Goal: Information Seeking & Learning: Learn about a topic

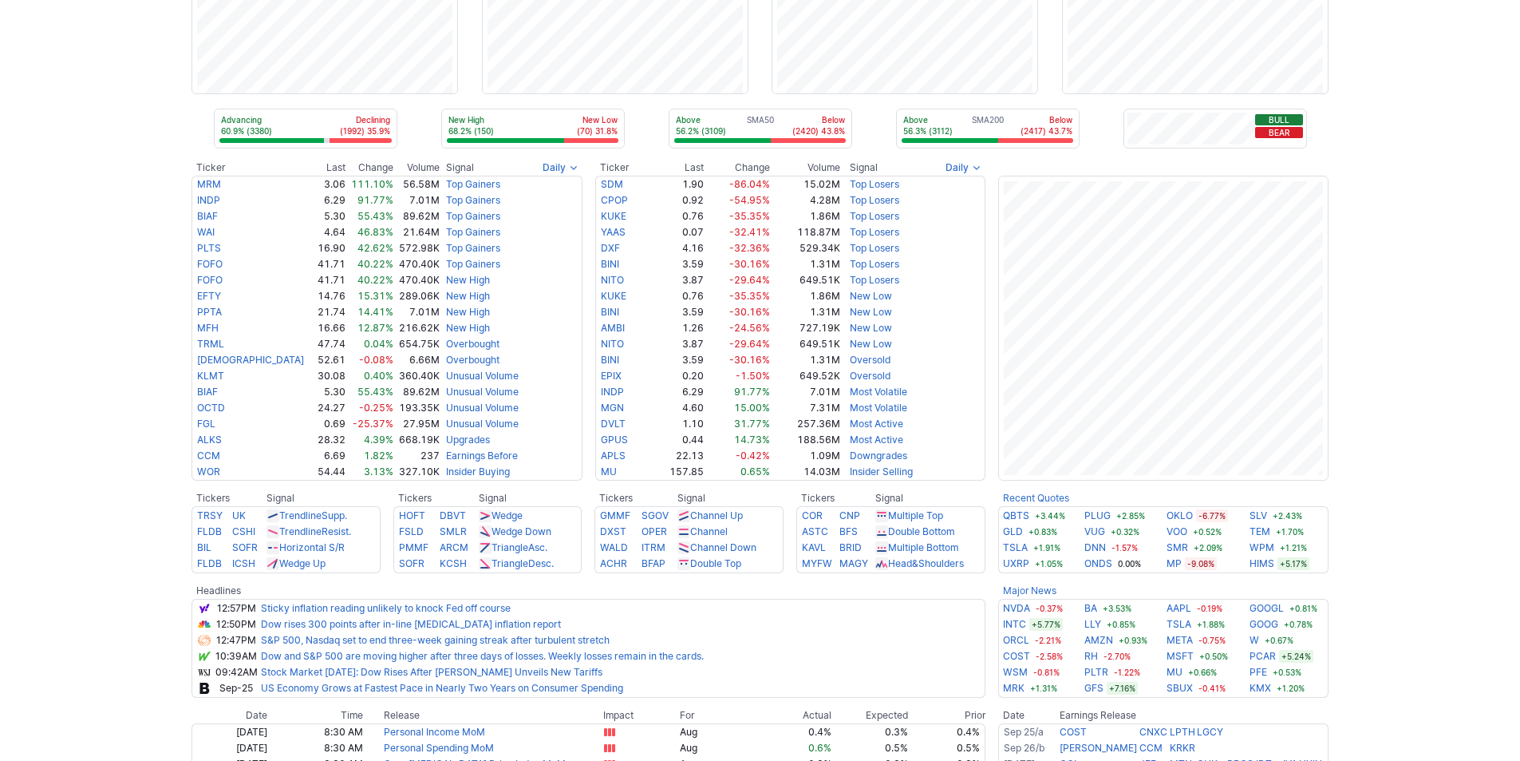
click at [1446, 591] on div "Advancing 60.9% (3380) Declining (1992) 35.9% New High 68.2% (150) New Low (70)…" at bounding box center [760, 518] width 1520 height 1171
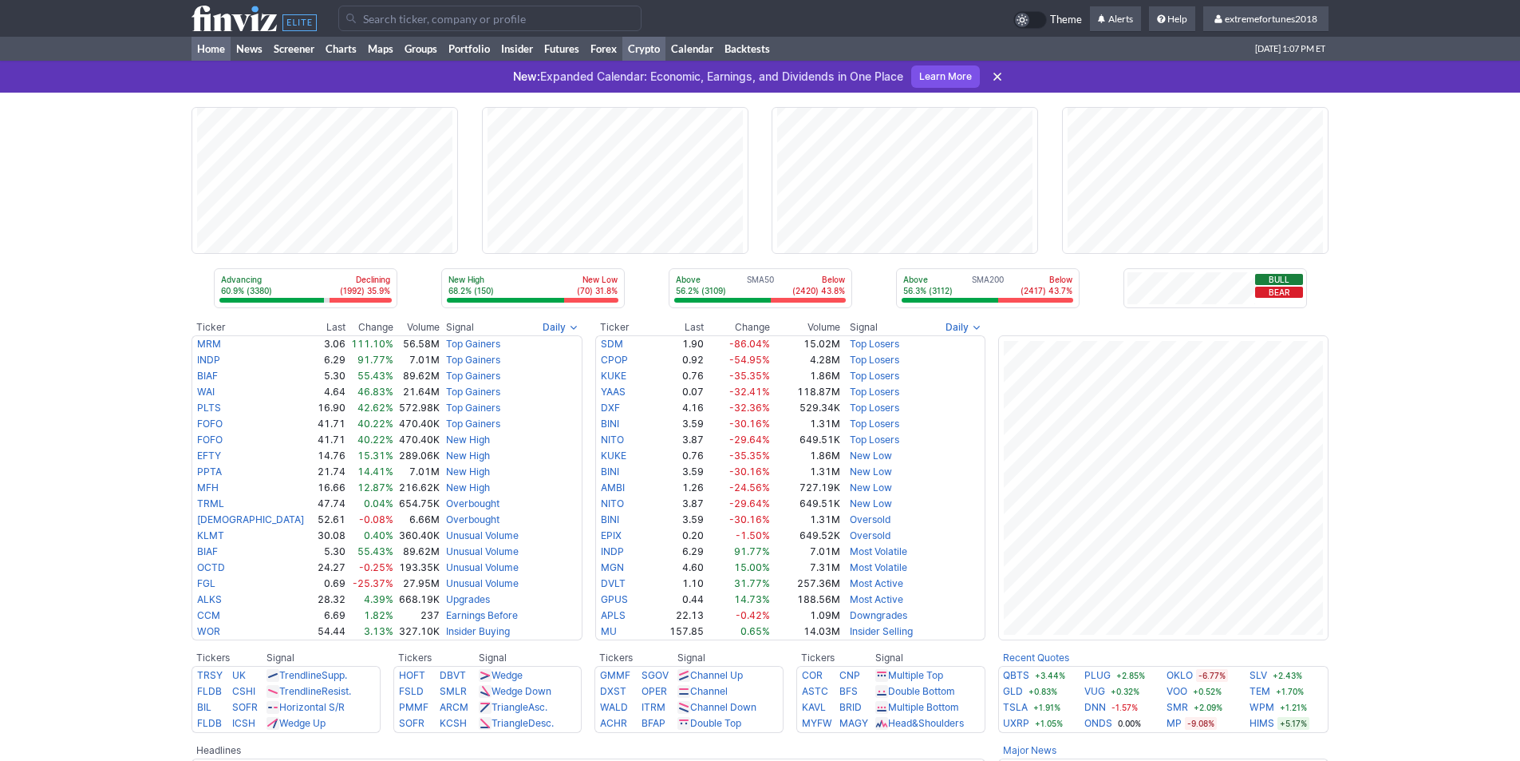
click at [641, 51] on link "Crypto" at bounding box center [643, 49] width 43 height 24
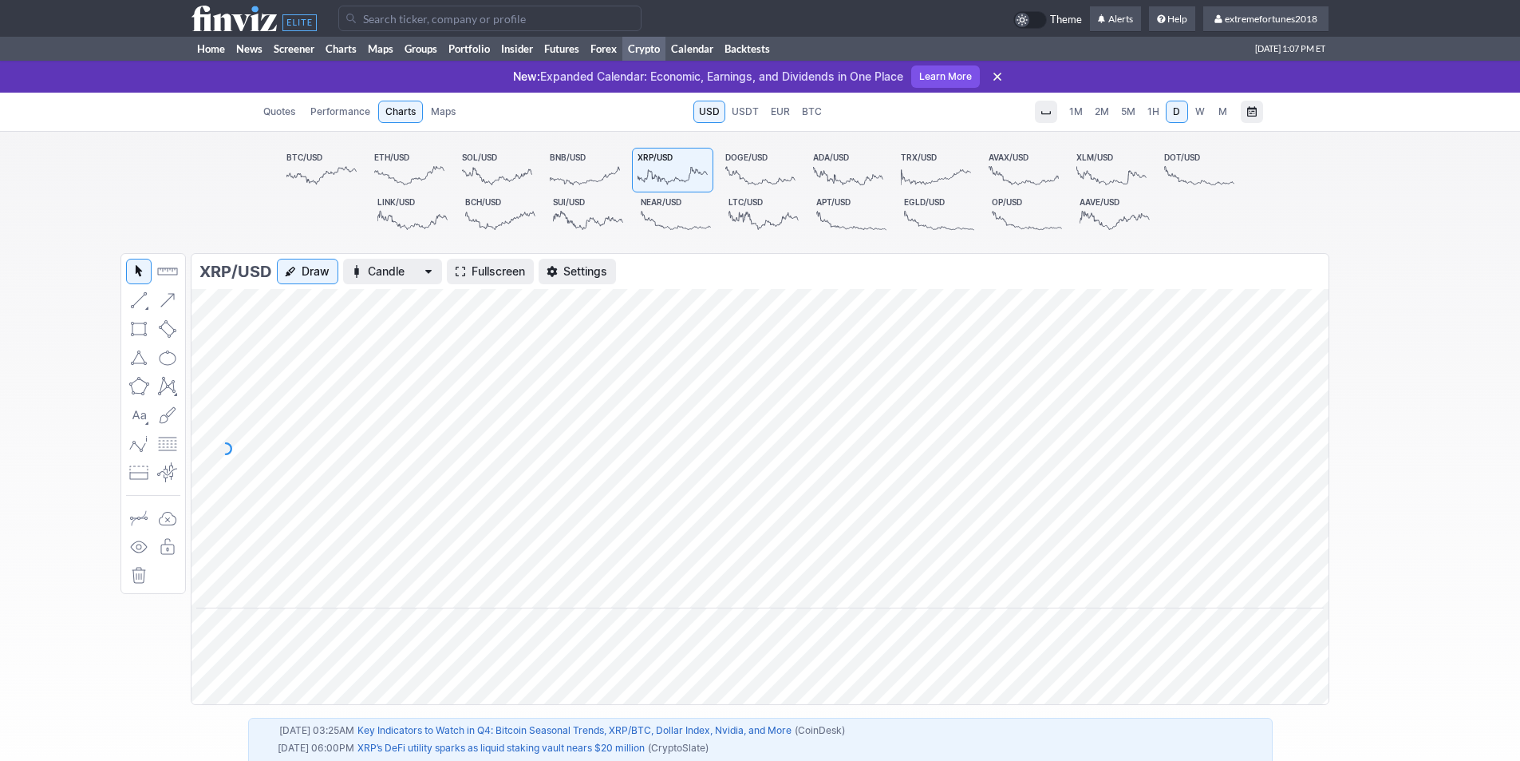
click at [1152, 109] on span "1H" at bounding box center [1154, 111] width 12 height 12
click at [1202, 113] on span "W" at bounding box center [1200, 111] width 10 height 12
click at [1173, 113] on span "D" at bounding box center [1176, 111] width 7 height 12
click at [1145, 113] on link "1H" at bounding box center [1153, 112] width 23 height 22
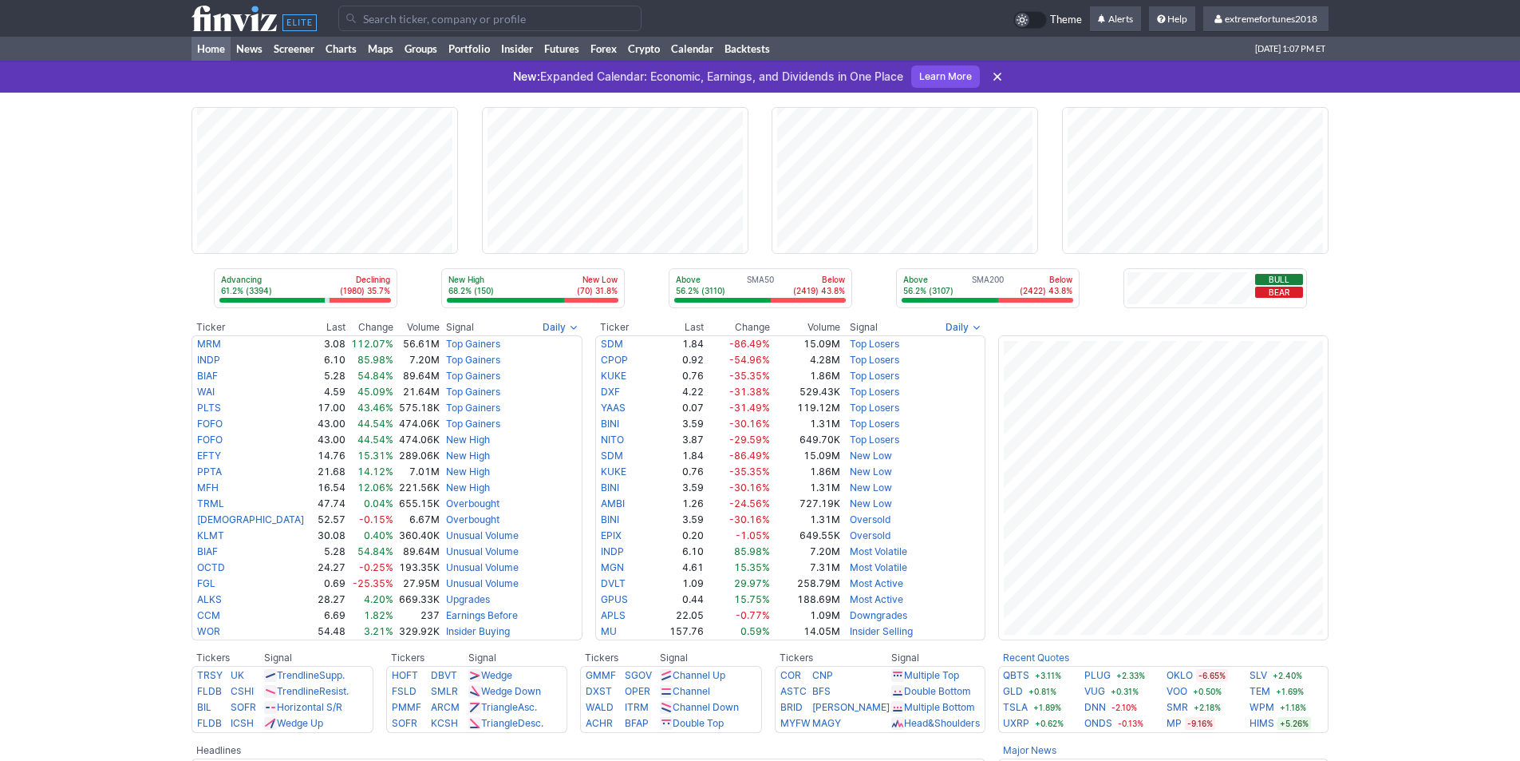
click at [1001, 77] on use at bounding box center [998, 77] width 8 height 8
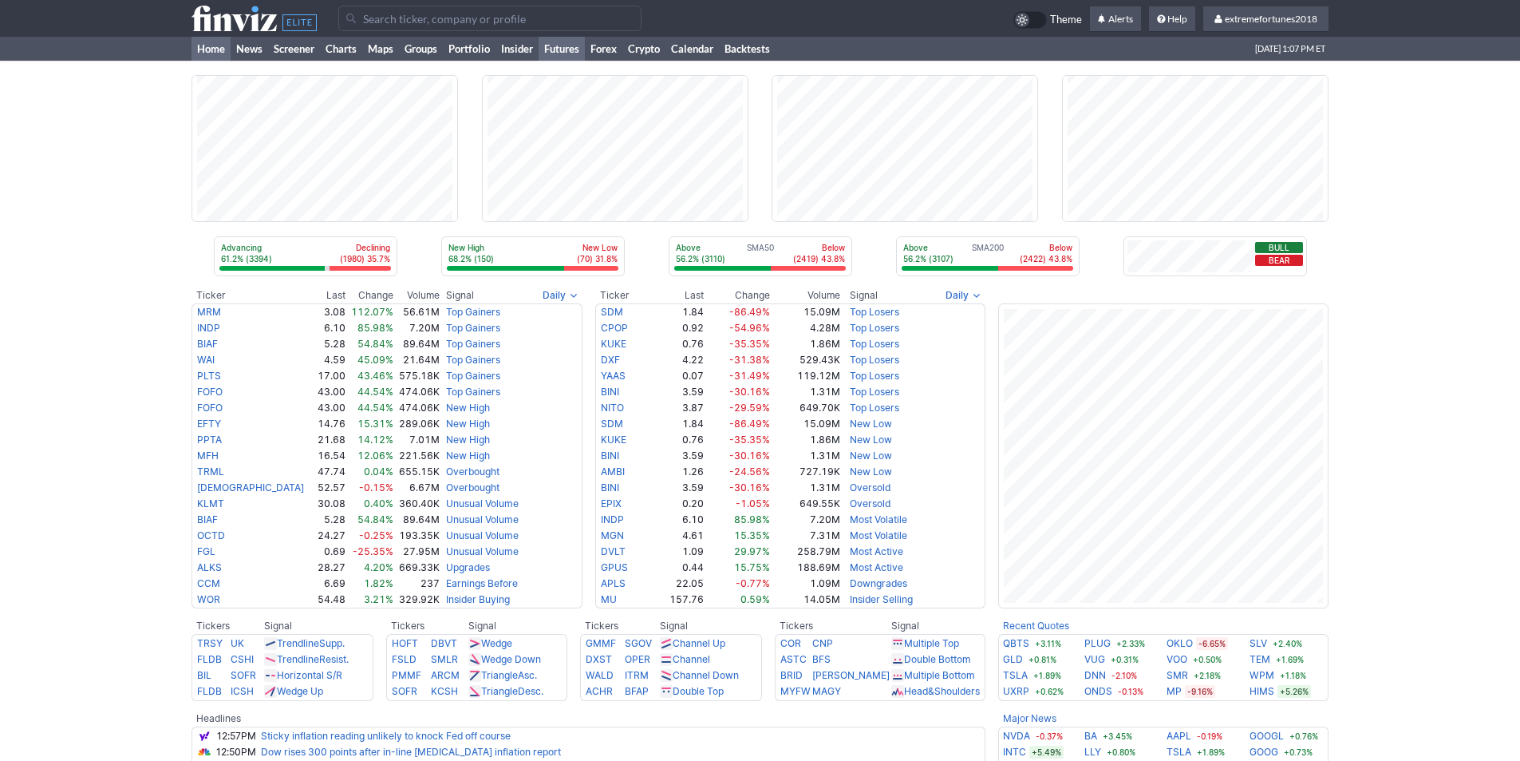
click at [560, 49] on link "Futures" at bounding box center [562, 49] width 46 height 24
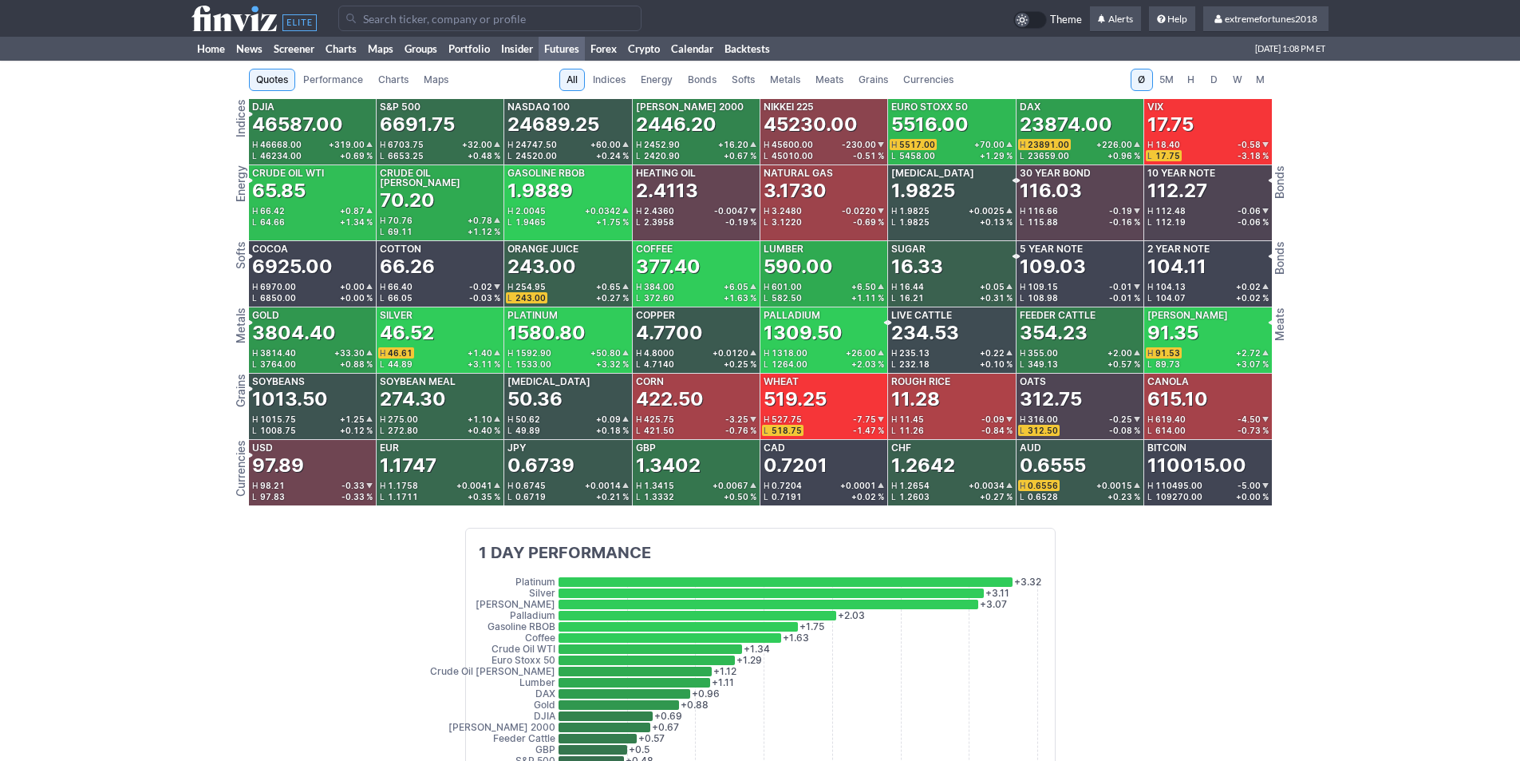
click at [803, 85] on link "Metals" at bounding box center [785, 80] width 45 height 22
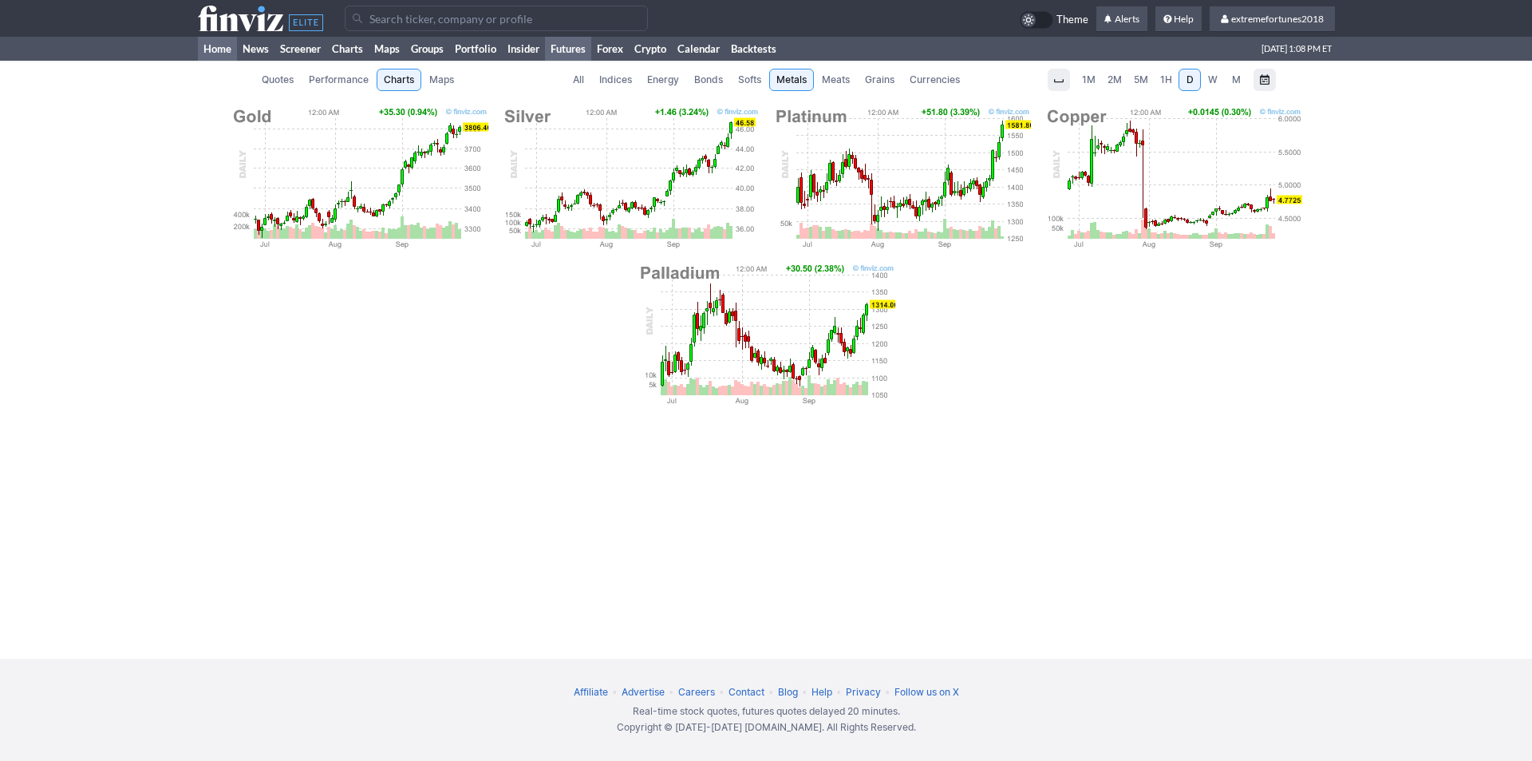
click at [217, 50] on link "Home" at bounding box center [217, 49] width 39 height 24
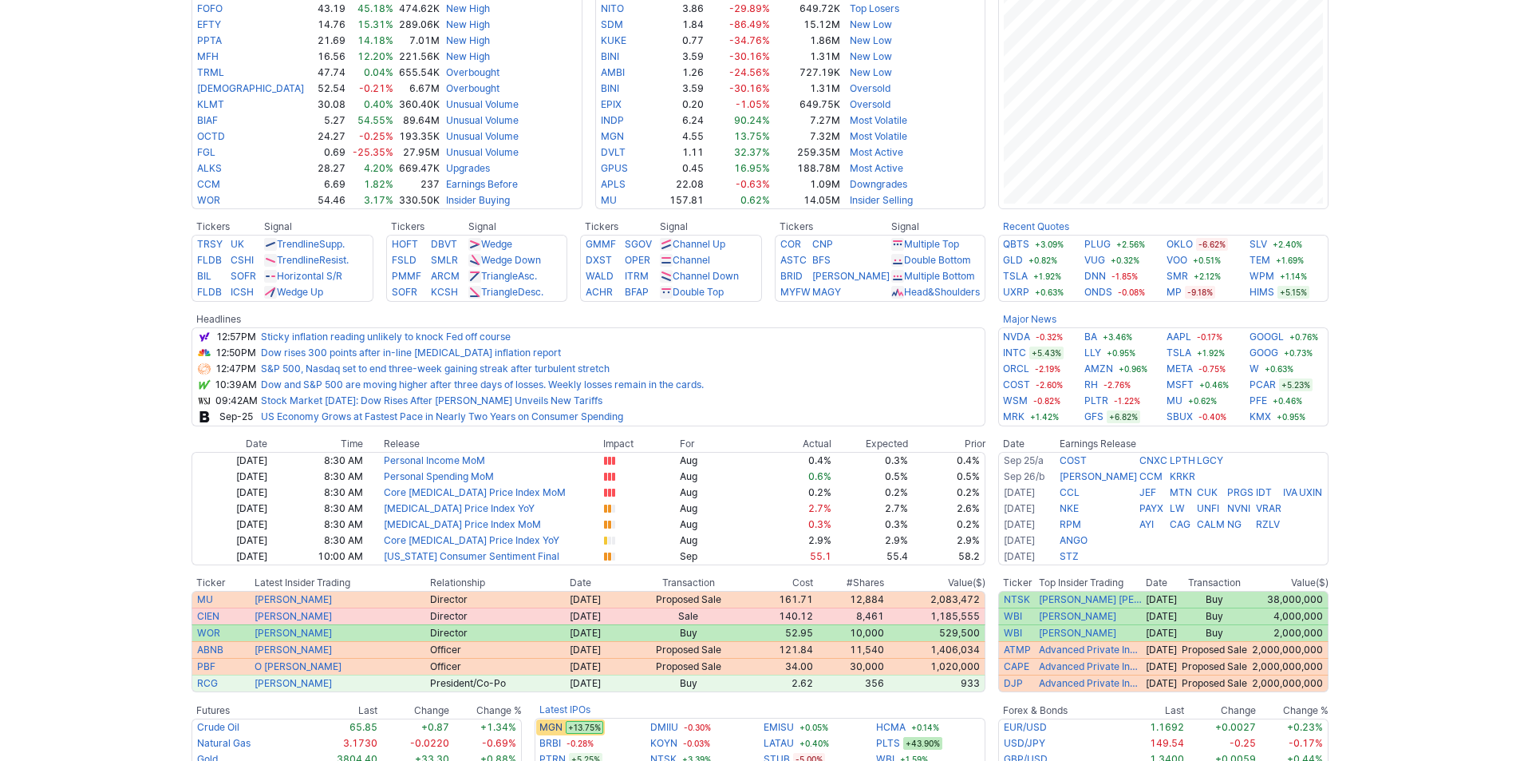
click at [1421, 354] on div "Advancing 60.9% (3379) Declining (2000) 36.1% New High 68.3% (151) New Low (70)…" at bounding box center [760, 247] width 1520 height 1171
click at [1382, 322] on div "Advancing 60.9% (3379) Declining (2000) 36.1% New High 68.3% (151) New Low (70)…" at bounding box center [760, 247] width 1520 height 1171
click at [1349, 347] on div "Advancing 60.9% (3379) Declining (2000) 36.1% New High 68.3% (151) New Low (70)…" at bounding box center [760, 247] width 1520 height 1171
